Goal: Task Accomplishment & Management: Use online tool/utility

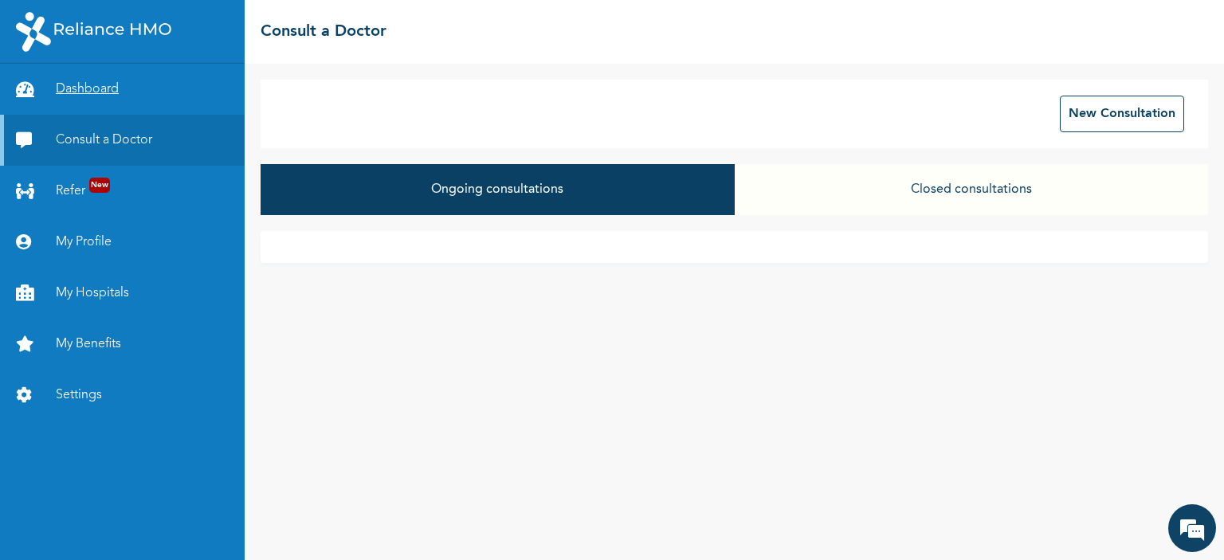
click at [91, 93] on link "Dashboard" at bounding box center [122, 89] width 245 height 51
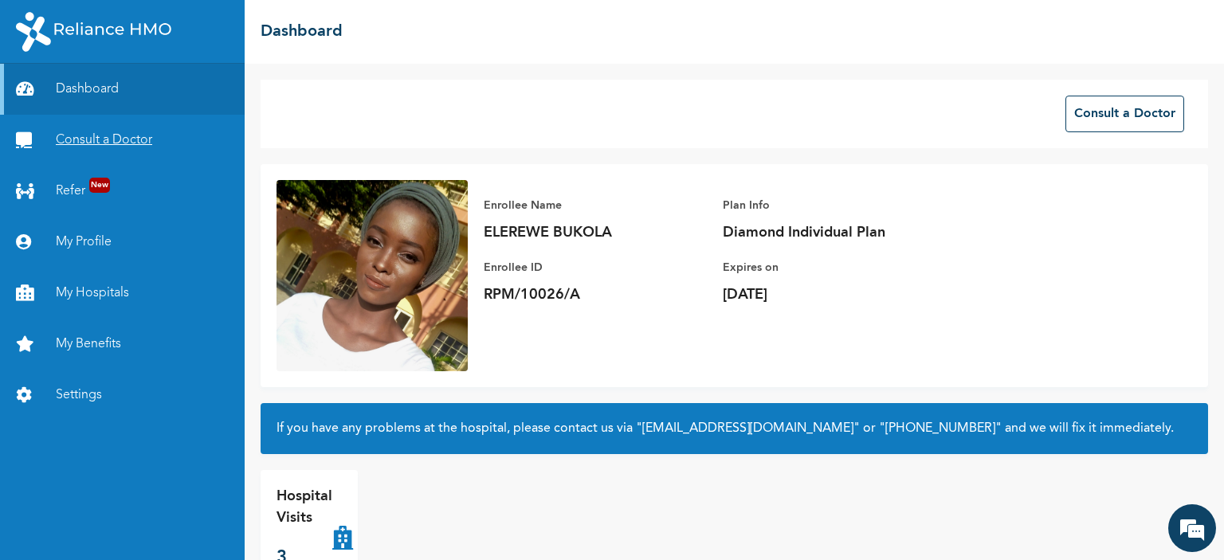
click at [89, 142] on link "Consult a Doctor" at bounding box center [122, 140] width 245 height 51
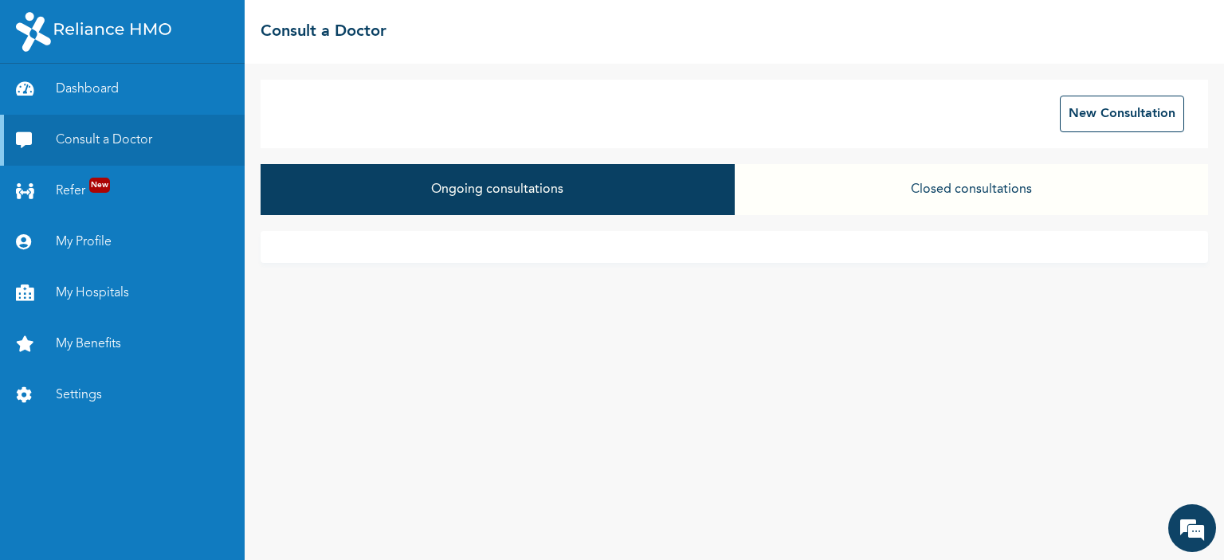
click at [960, 194] on button "Closed consultations" at bounding box center [970, 189] width 473 height 51
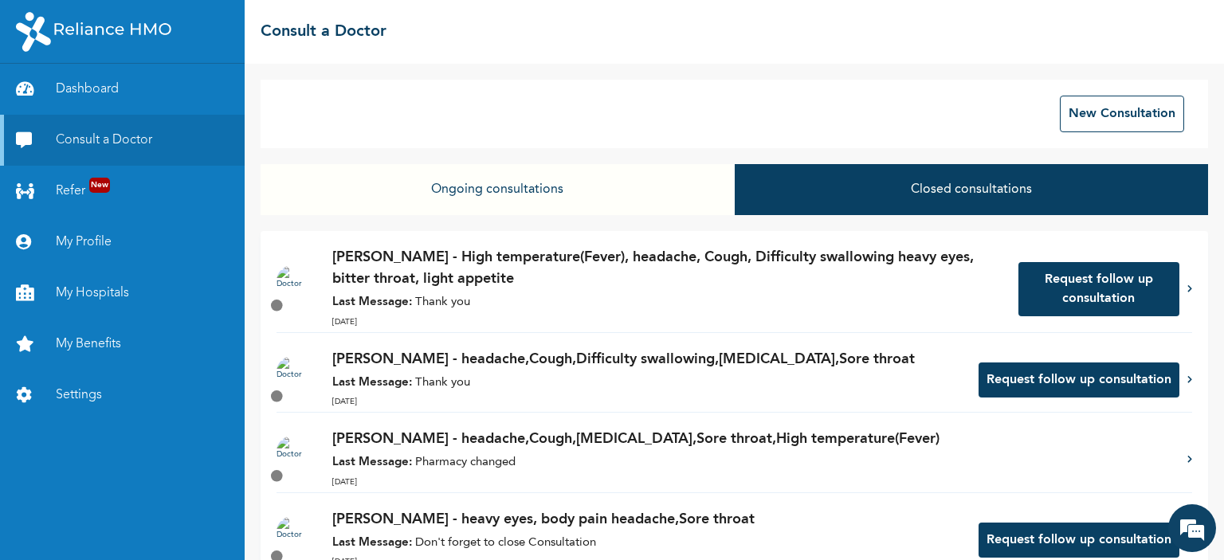
click at [1173, 280] on div "Request follow up consultation" at bounding box center [1102, 289] width 169 height 54
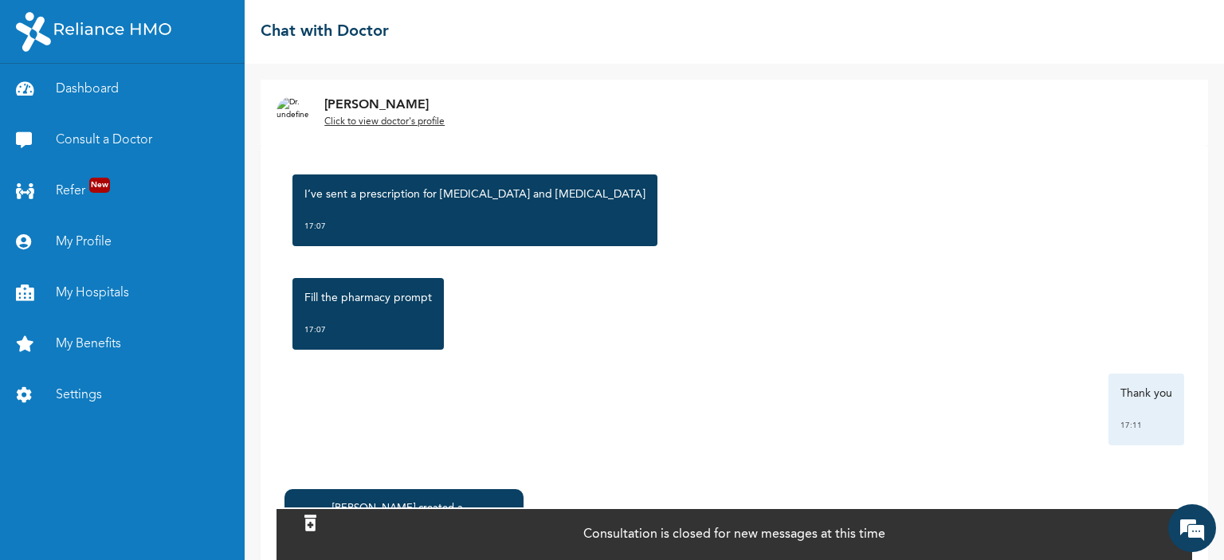
scroll to position [94, 0]
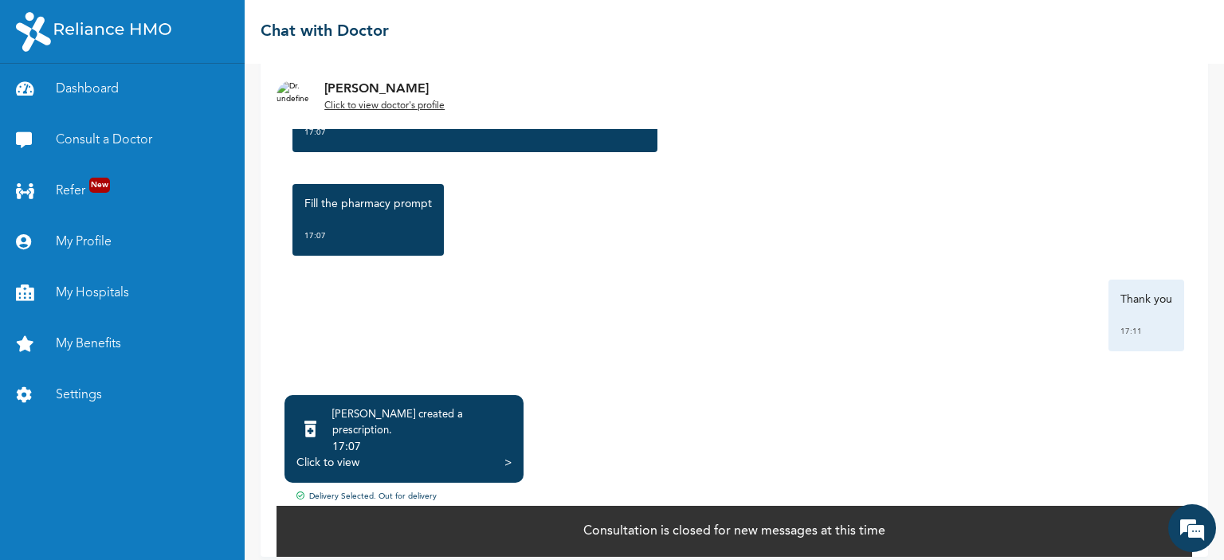
click at [749, 433] on div "[PERSON_NAME] created a prescription . 17:07 Click to view > Delivery Selected.…" at bounding box center [733, 449] width 915 height 109
click at [506, 455] on div ">" at bounding box center [507, 463] width 7 height 16
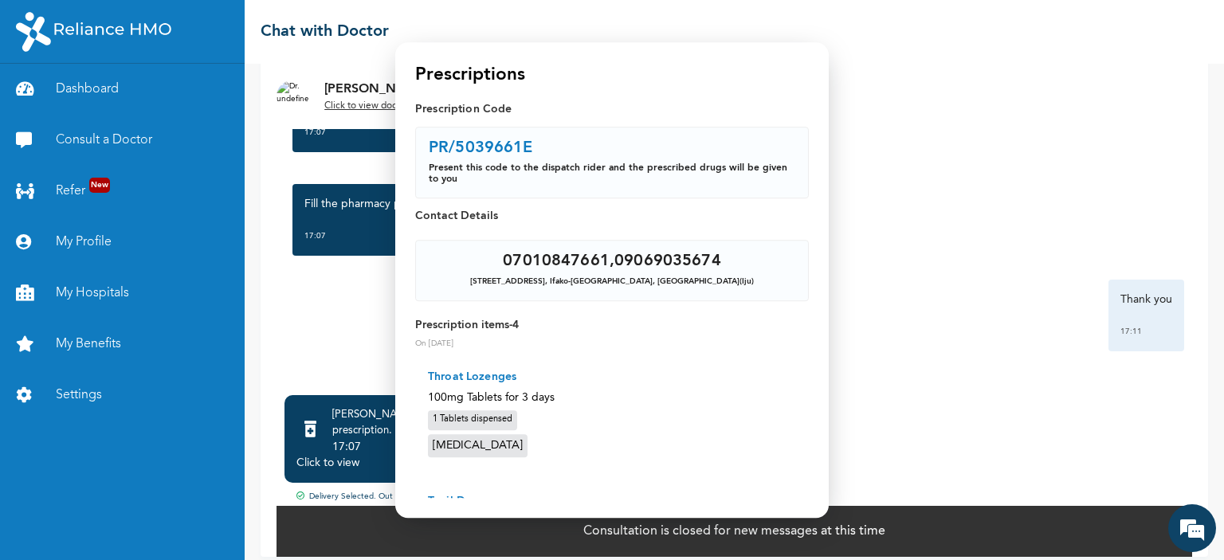
scroll to position [0, 0]
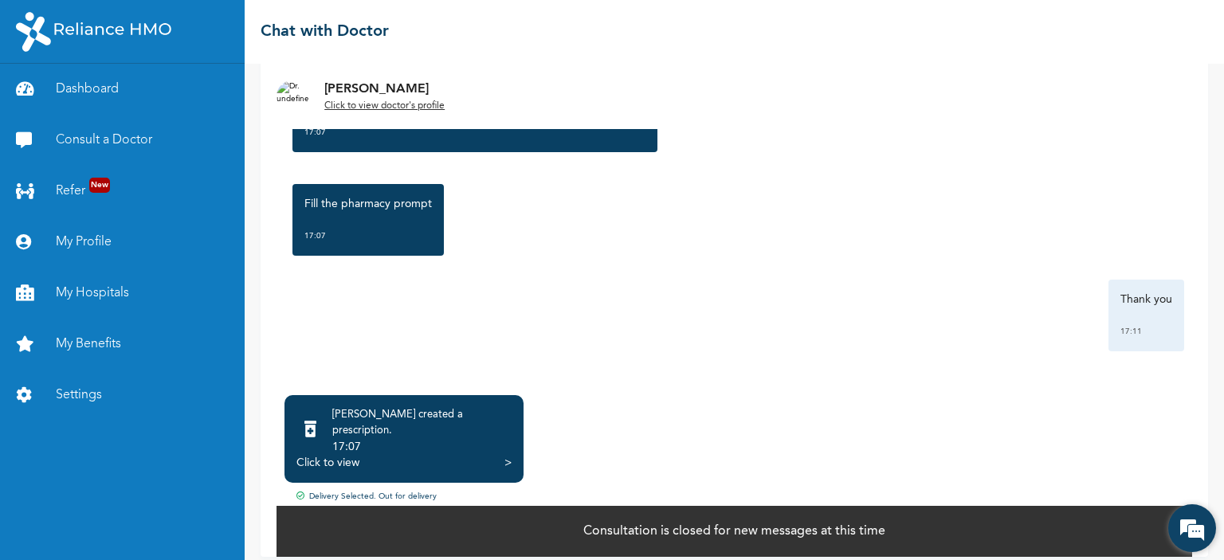
click at [1191, 525] on em at bounding box center [1191, 528] width 43 height 43
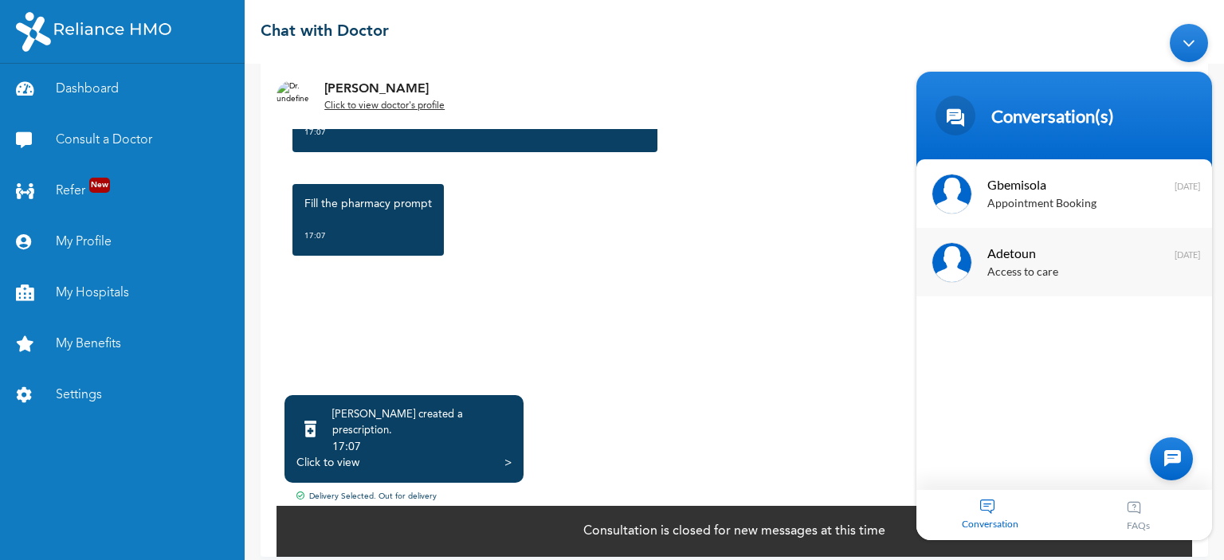
click at [1045, 231] on div "Adetoun Access to care [DATE]" at bounding box center [1064, 262] width 296 height 69
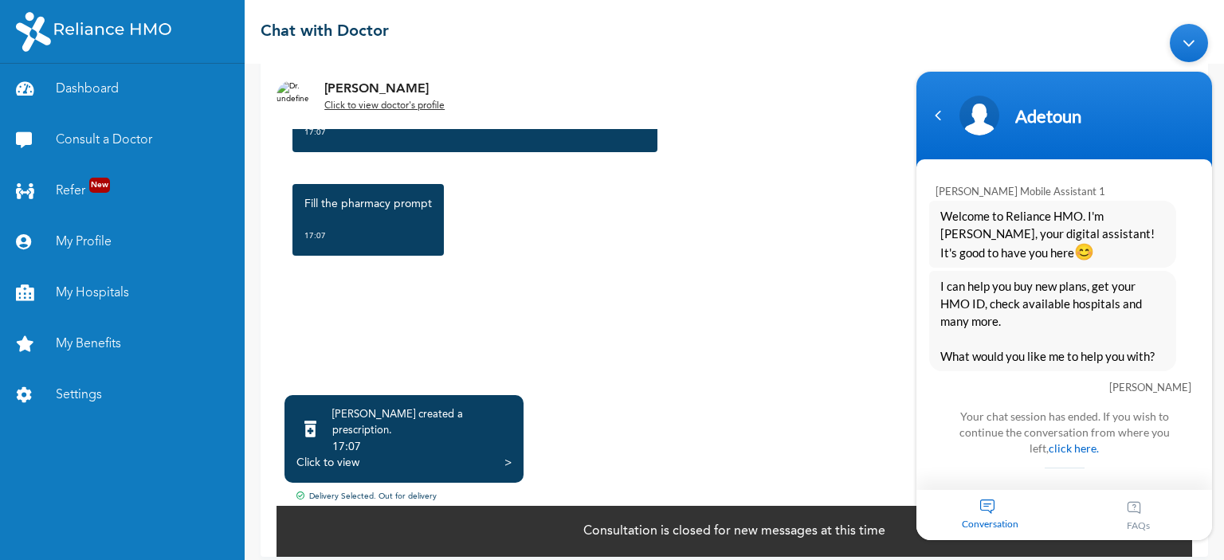
click at [1055, 320] on span "I can help you buy new plans, get your HMO ID, check available hospitals and ma…" at bounding box center [1052, 321] width 225 height 88
click at [1055, 316] on span "I can help you buy new plans, get your HMO ID, check available hospitals and ma…" at bounding box center [1052, 321] width 225 height 88
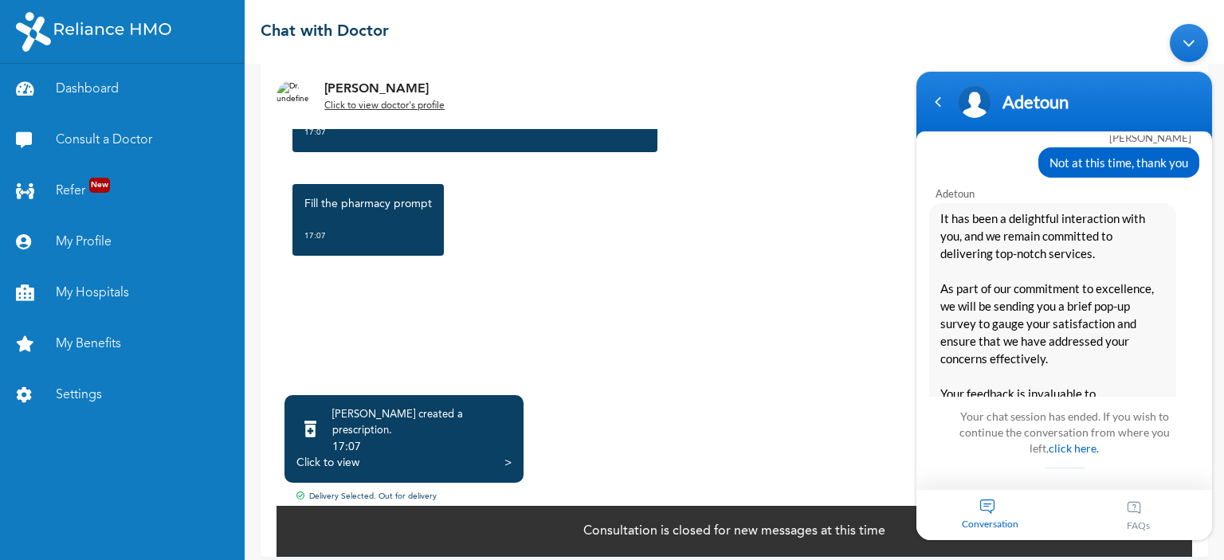
scroll to position [2715, 0]
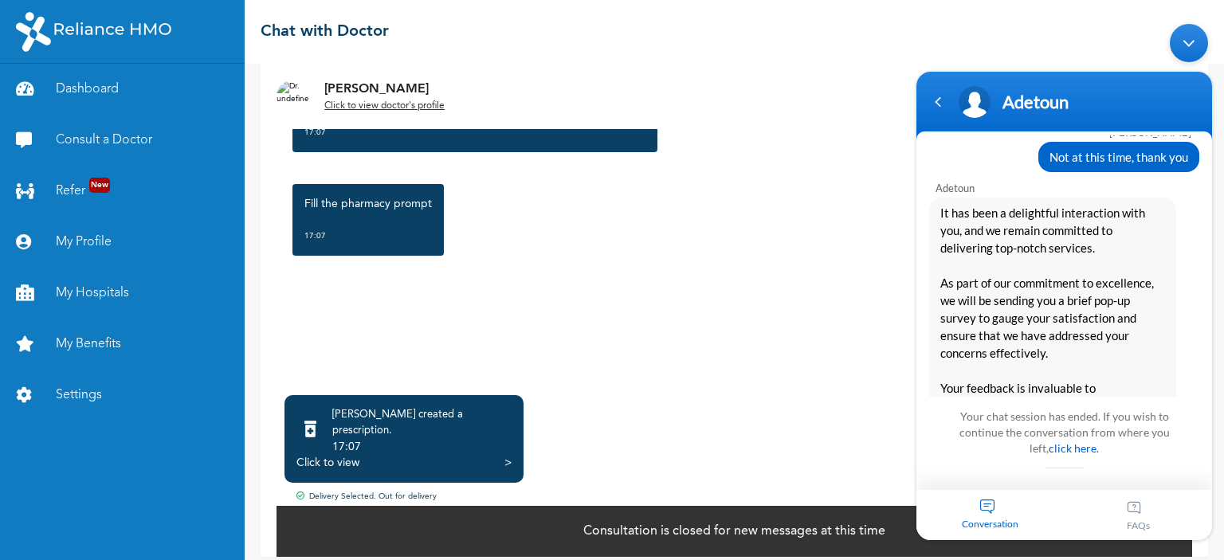
click at [1048, 276] on span "It has been a delightful interaction with you, and we remain committed to deliv…" at bounding box center [1052, 336] width 225 height 264
click at [1047, 311] on span "It has been a delightful interaction with you, and we remain committed to deliv…" at bounding box center [1052, 336] width 225 height 264
click at [1039, 480] on div "Your chat session has ended. If you wish to continue the conversation from wher…" at bounding box center [1064, 443] width 240 height 77
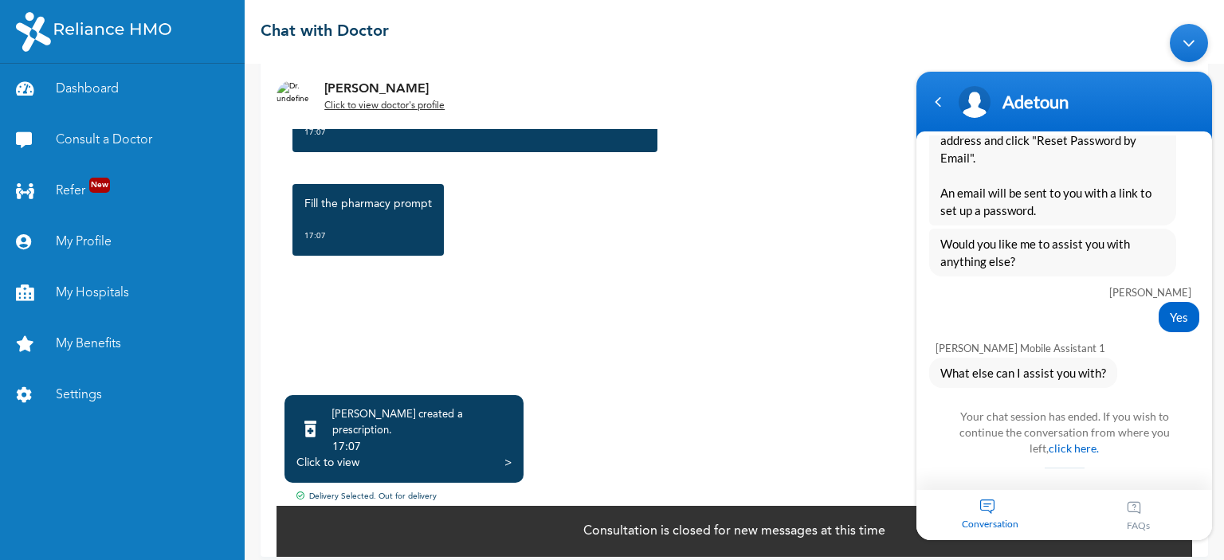
scroll to position [629, 0]
click at [794, 240] on div "Fill the pharmacy prompt 17:07" at bounding box center [733, 220] width 899 height 88
click at [1194, 43] on div "Minimize live chat window" at bounding box center [1188, 43] width 38 height 38
